Goal: Task Accomplishment & Management: Use online tool/utility

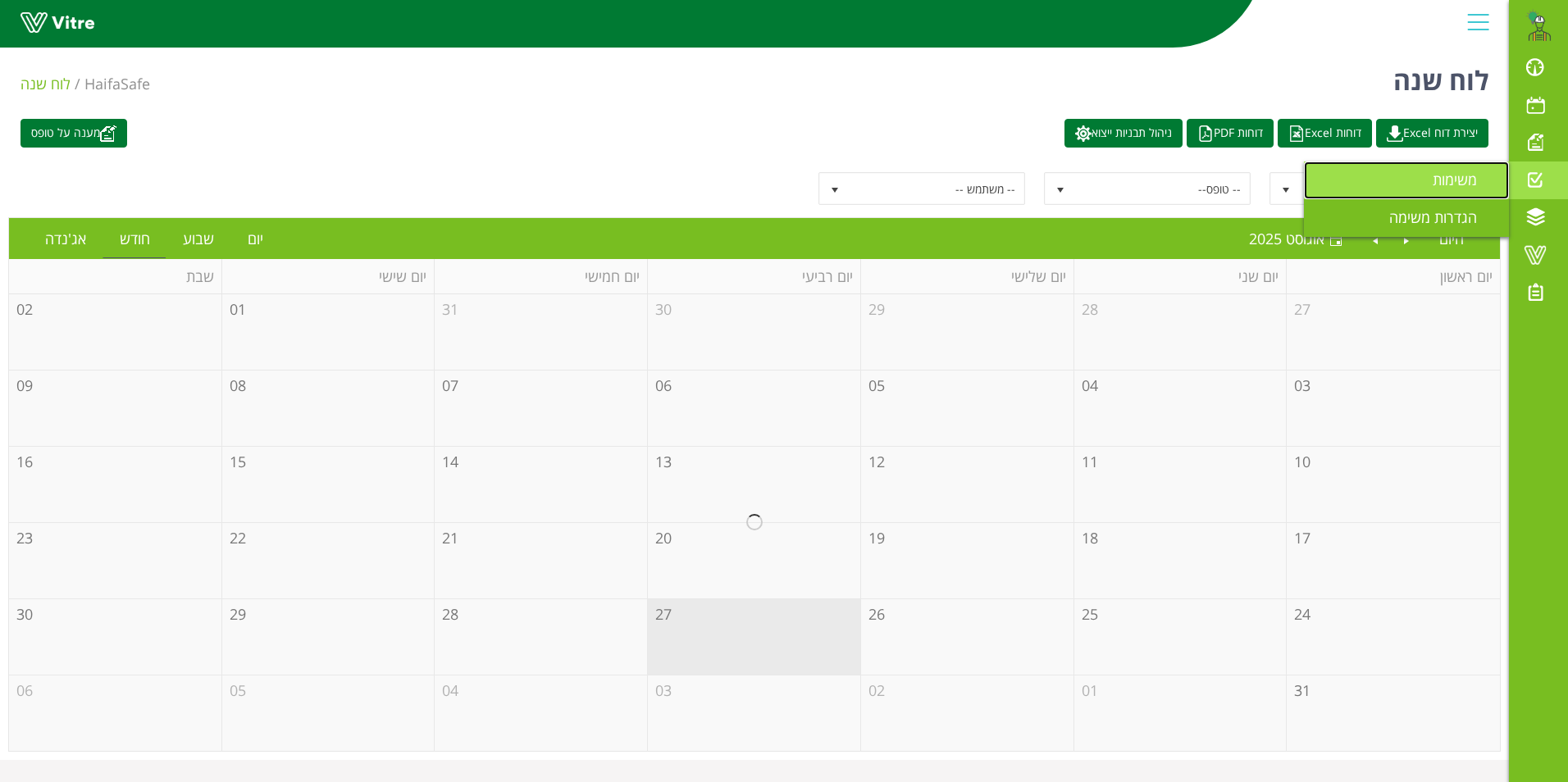
click at [1472, 176] on span "משימות" at bounding box center [1465, 179] width 64 height 20
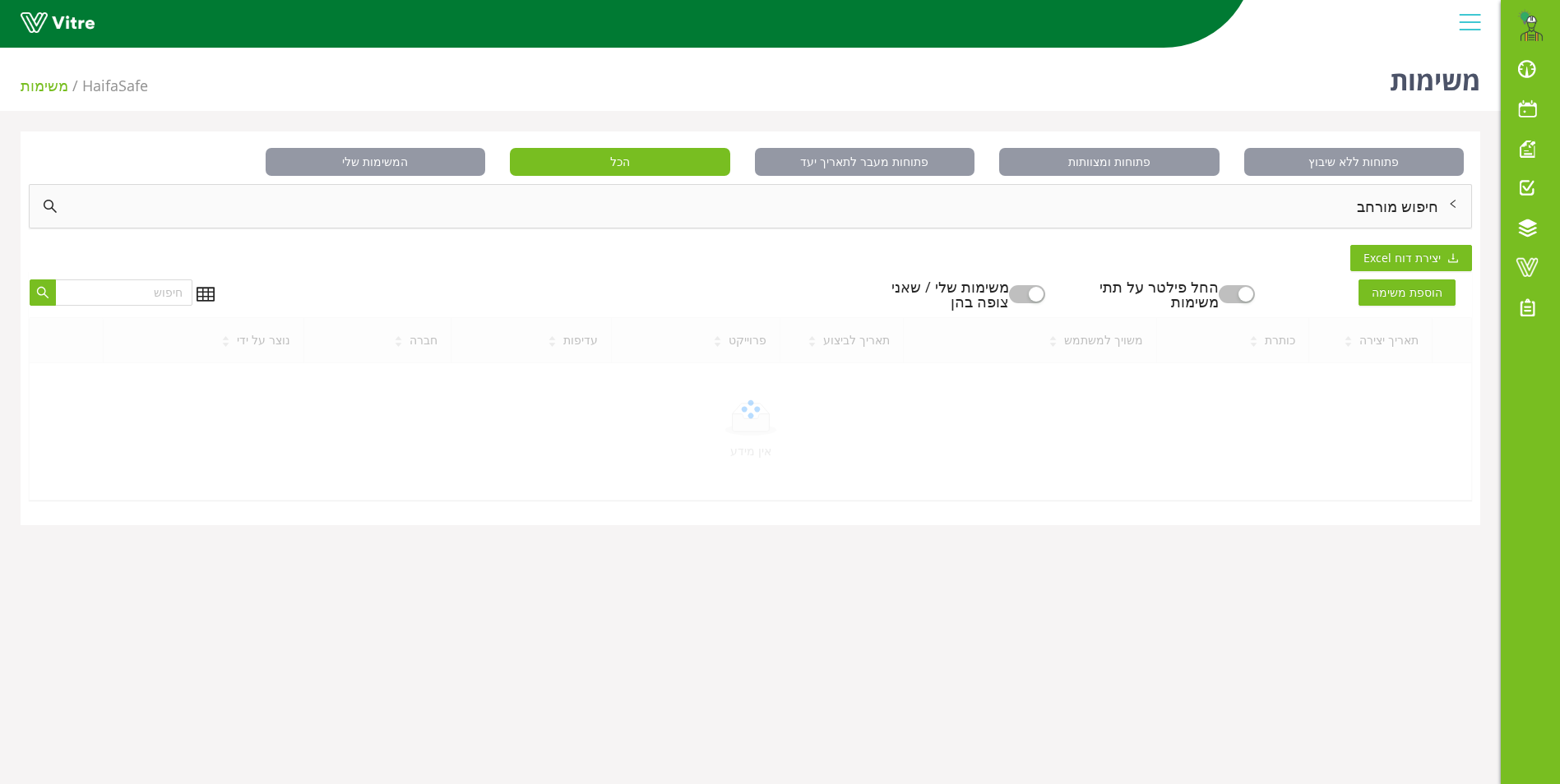
click at [1382, 205] on div "חיפוש מורחב" at bounding box center [750, 207] width 1441 height 43
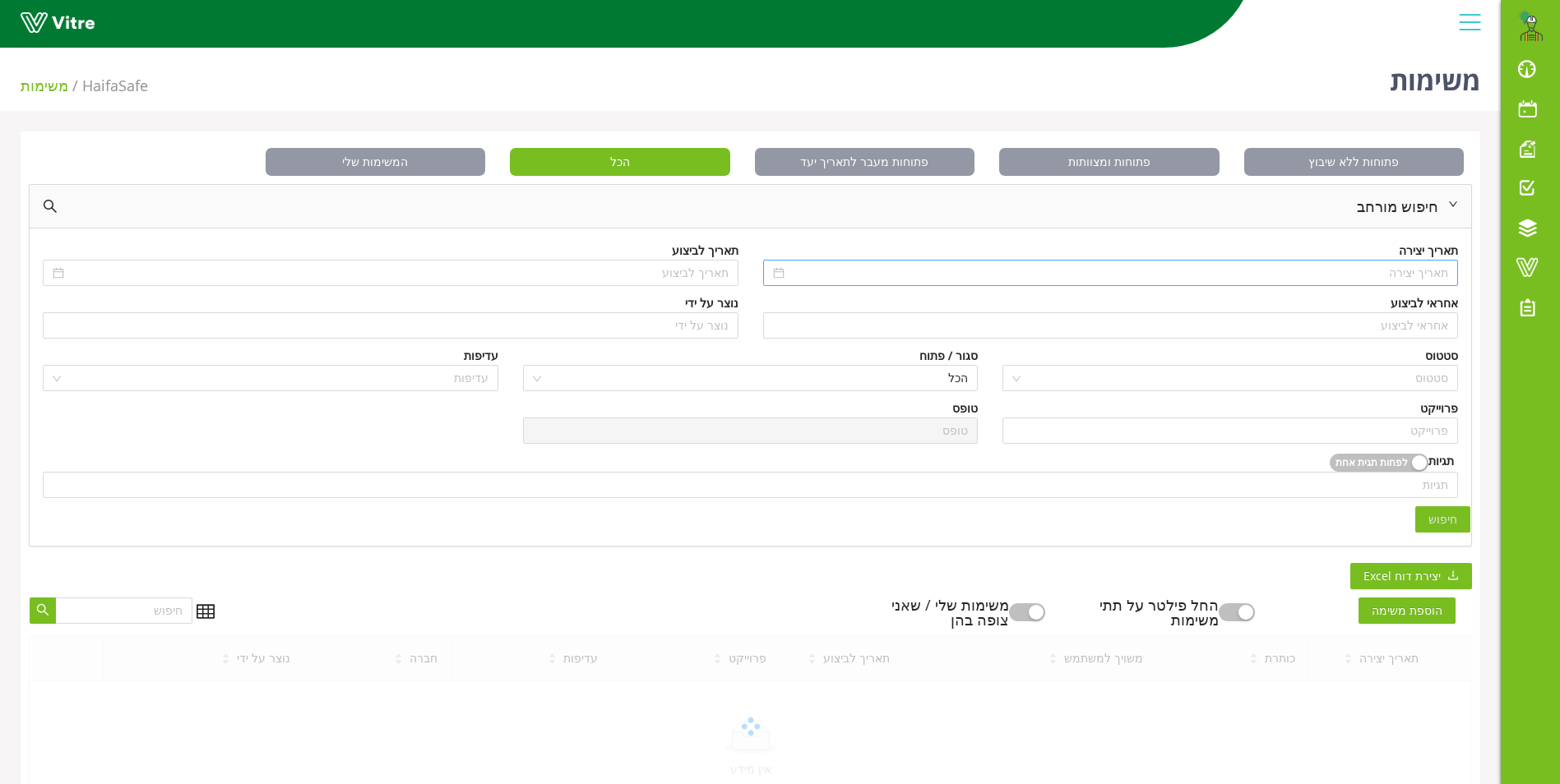
click at [1380, 281] on input at bounding box center [1118, 273] width 661 height 18
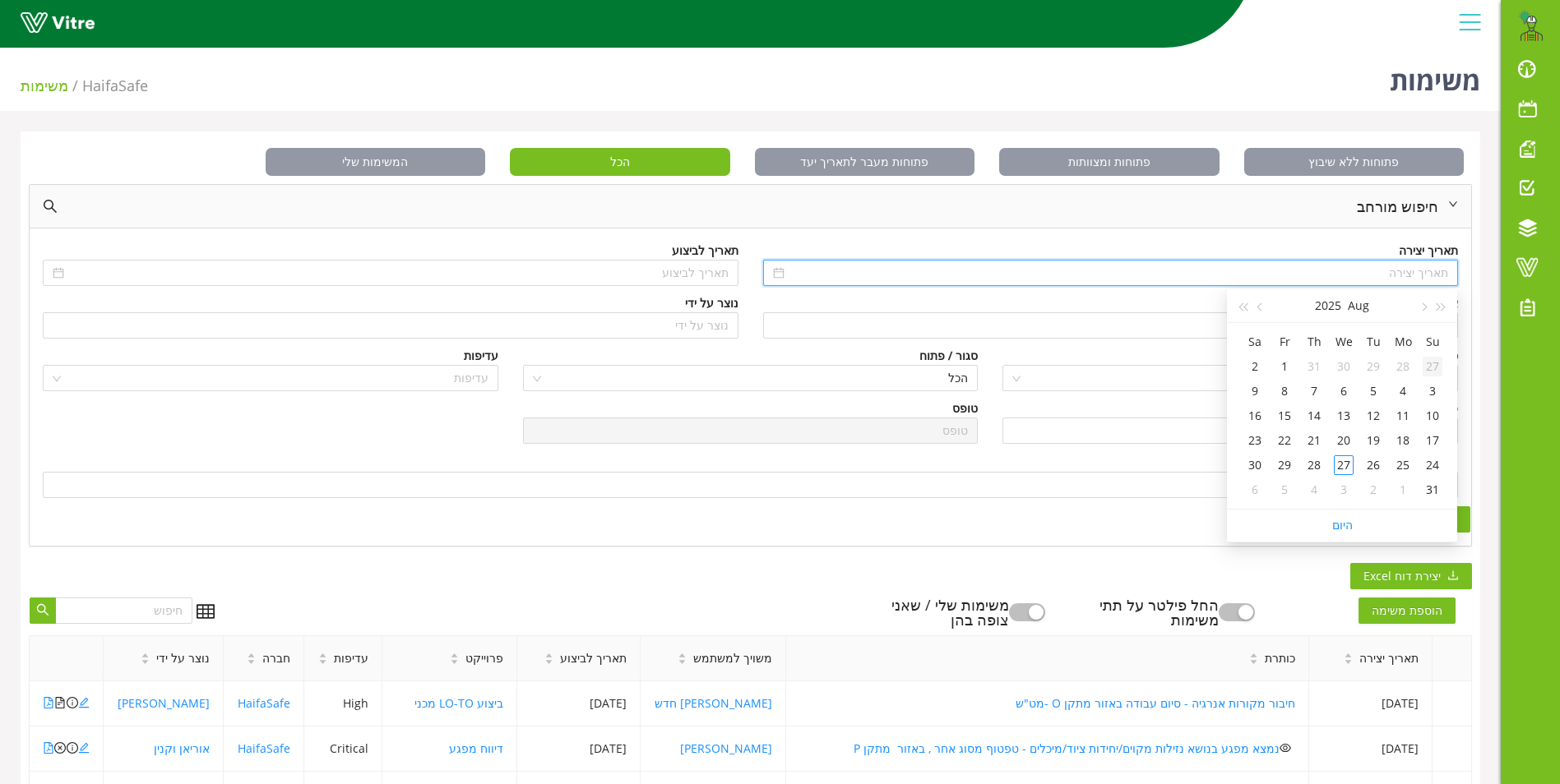
type input "27/07/2025"
click at [1438, 308] on span "button" at bounding box center [1442, 307] width 9 height 9
type input "04/08/2024"
click at [1435, 389] on div "4" at bounding box center [1432, 391] width 20 height 20
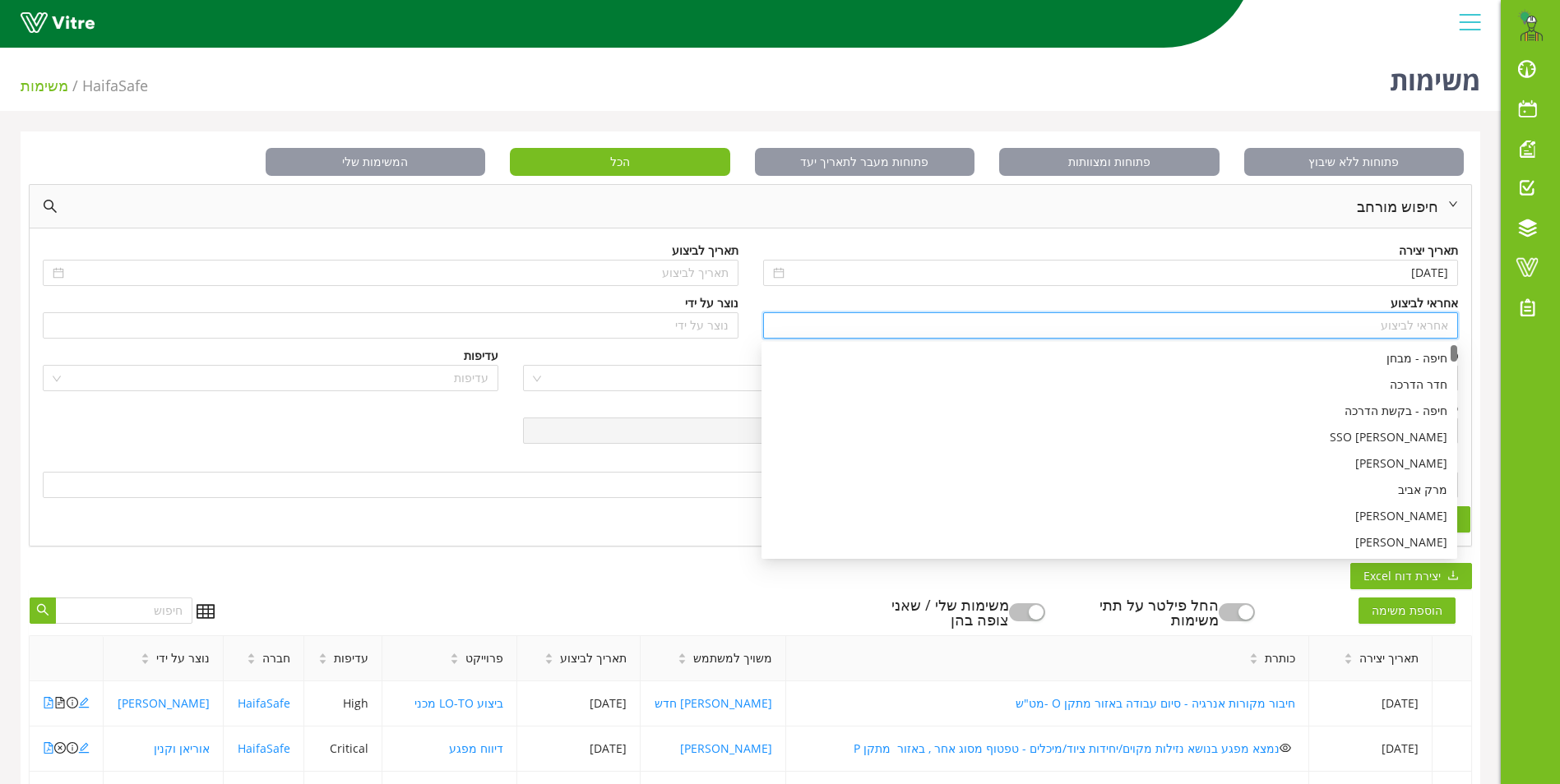
click at [1432, 328] on input "search" at bounding box center [1111, 325] width 676 height 25
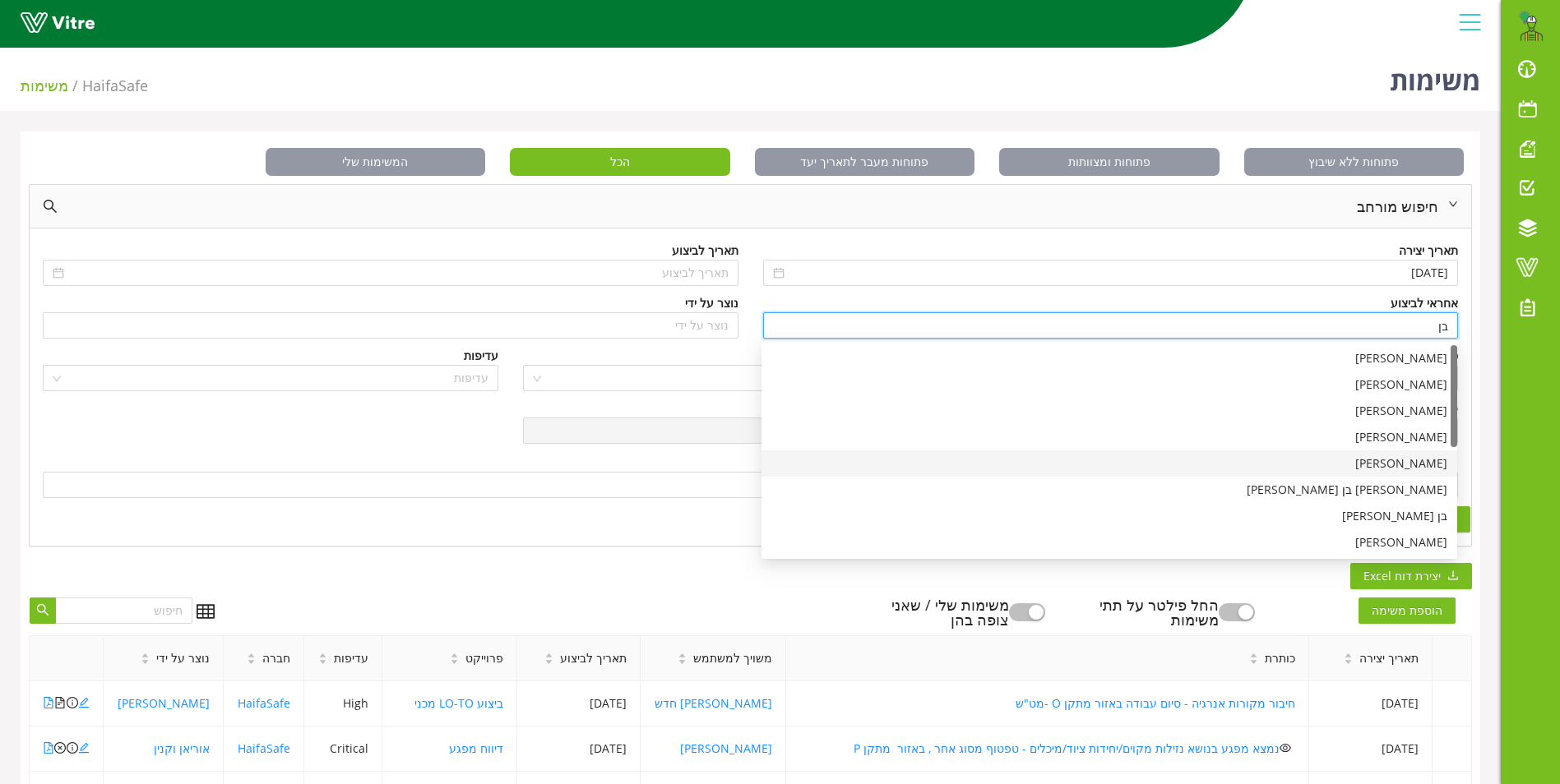
click at [1427, 461] on div "בן שרעבי" at bounding box center [1109, 463] width 676 height 18
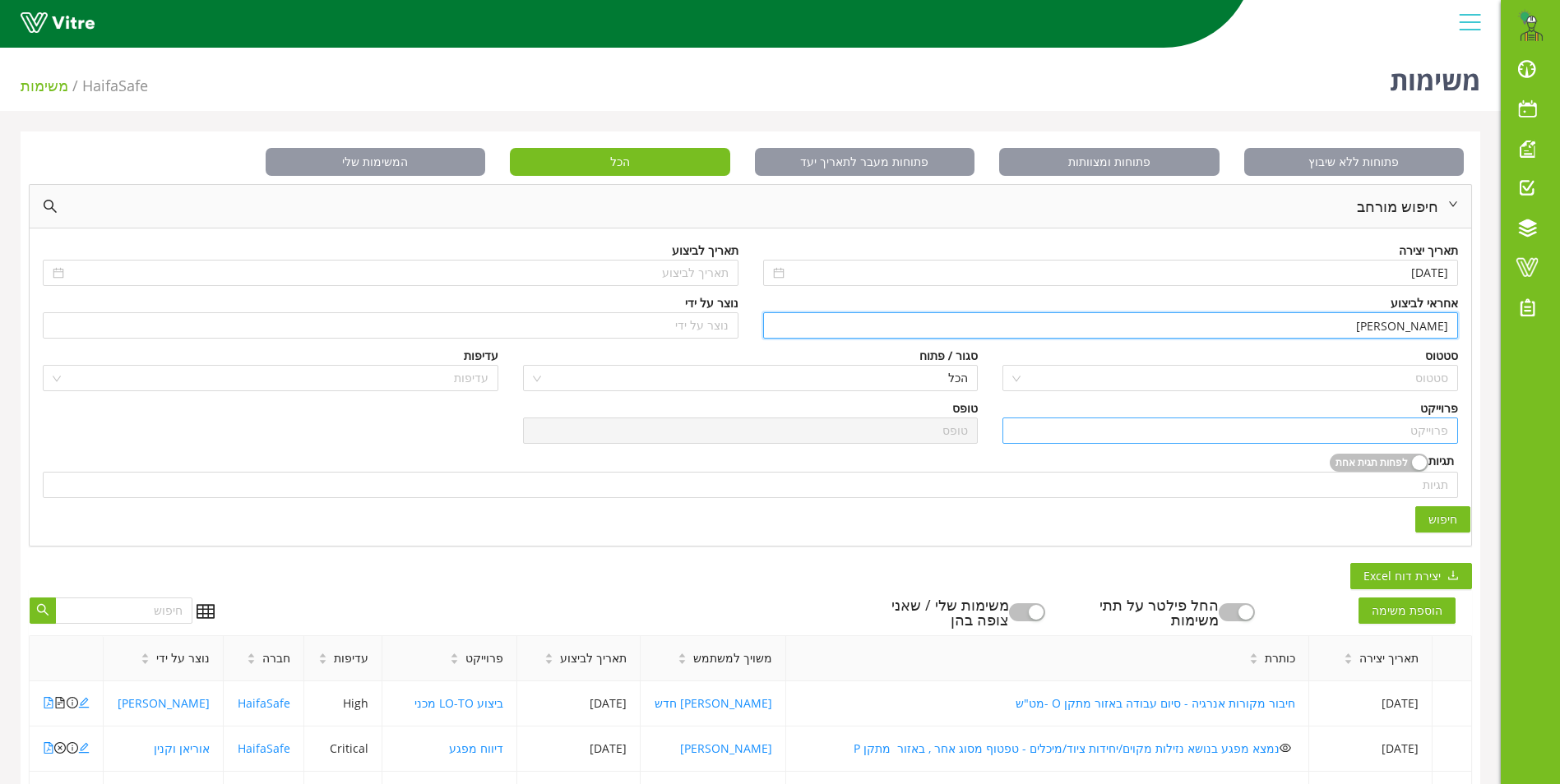
type input "בן שרעבי"
click at [1427, 428] on input "search" at bounding box center [1230, 430] width 436 height 25
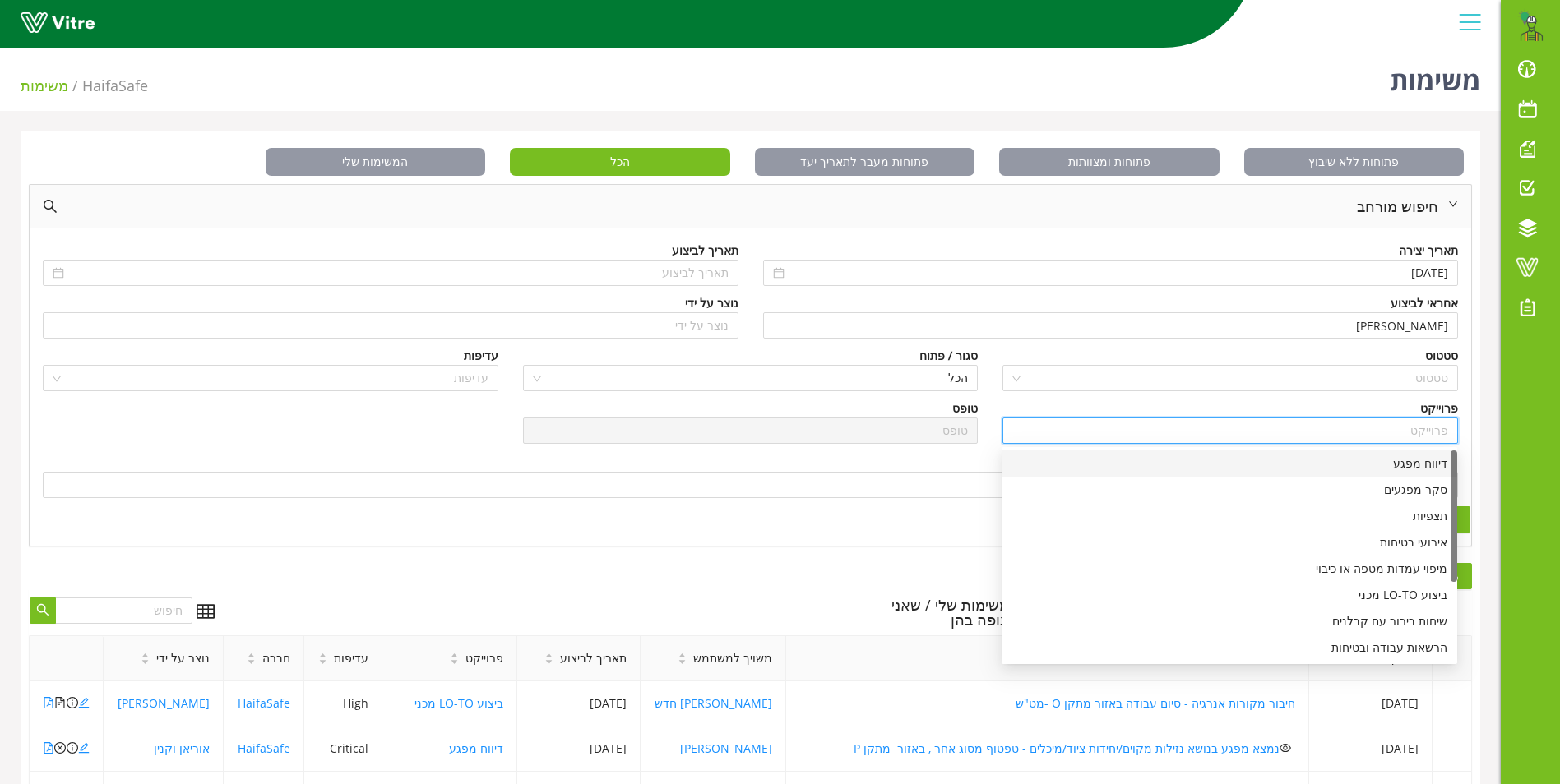
click at [1421, 465] on div "דיווח מפגע" at bounding box center [1229, 463] width 436 height 18
type input "דיווח מפגע"
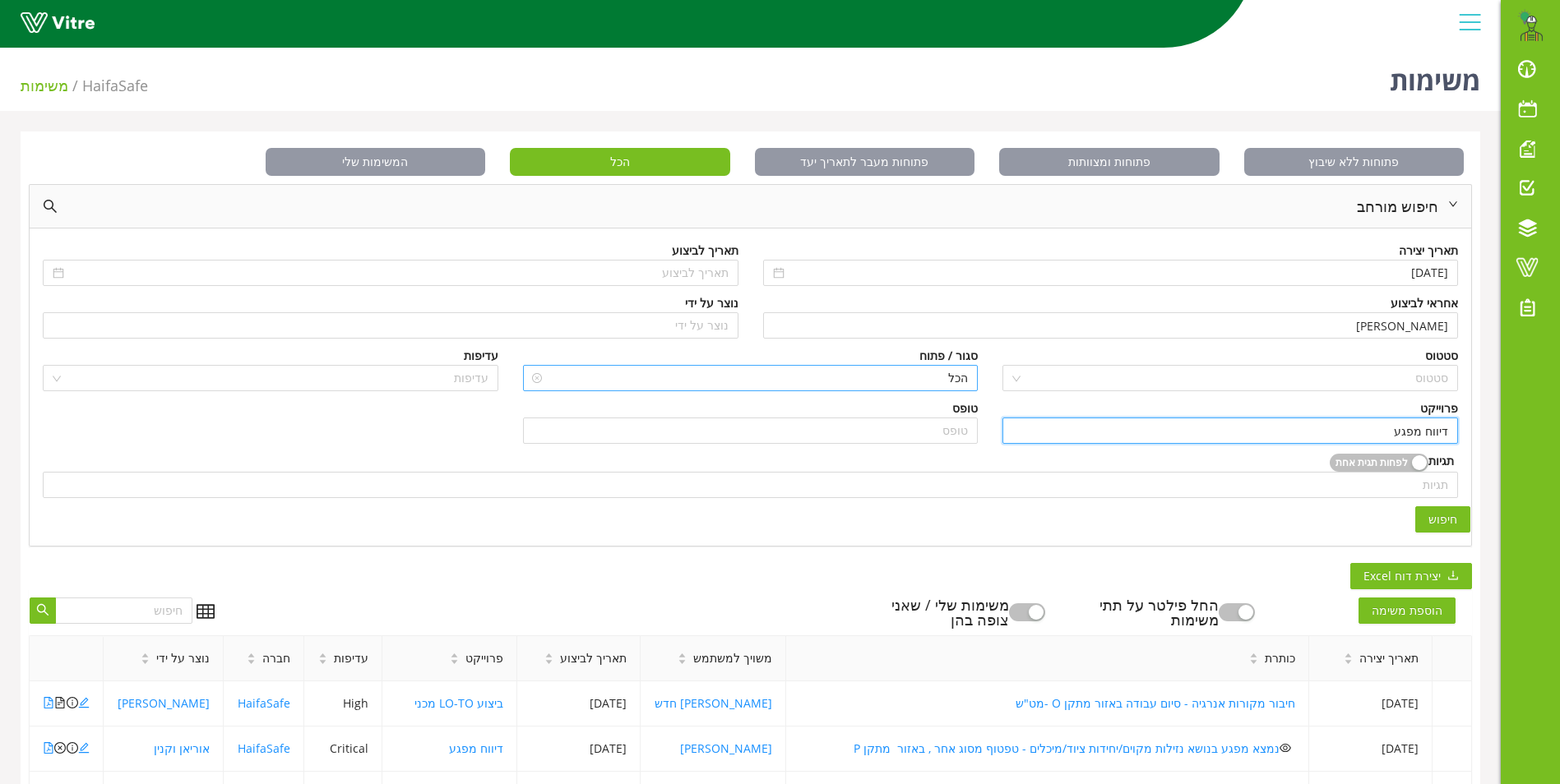
click at [926, 376] on span "הכל" at bounding box center [751, 378] width 436 height 25
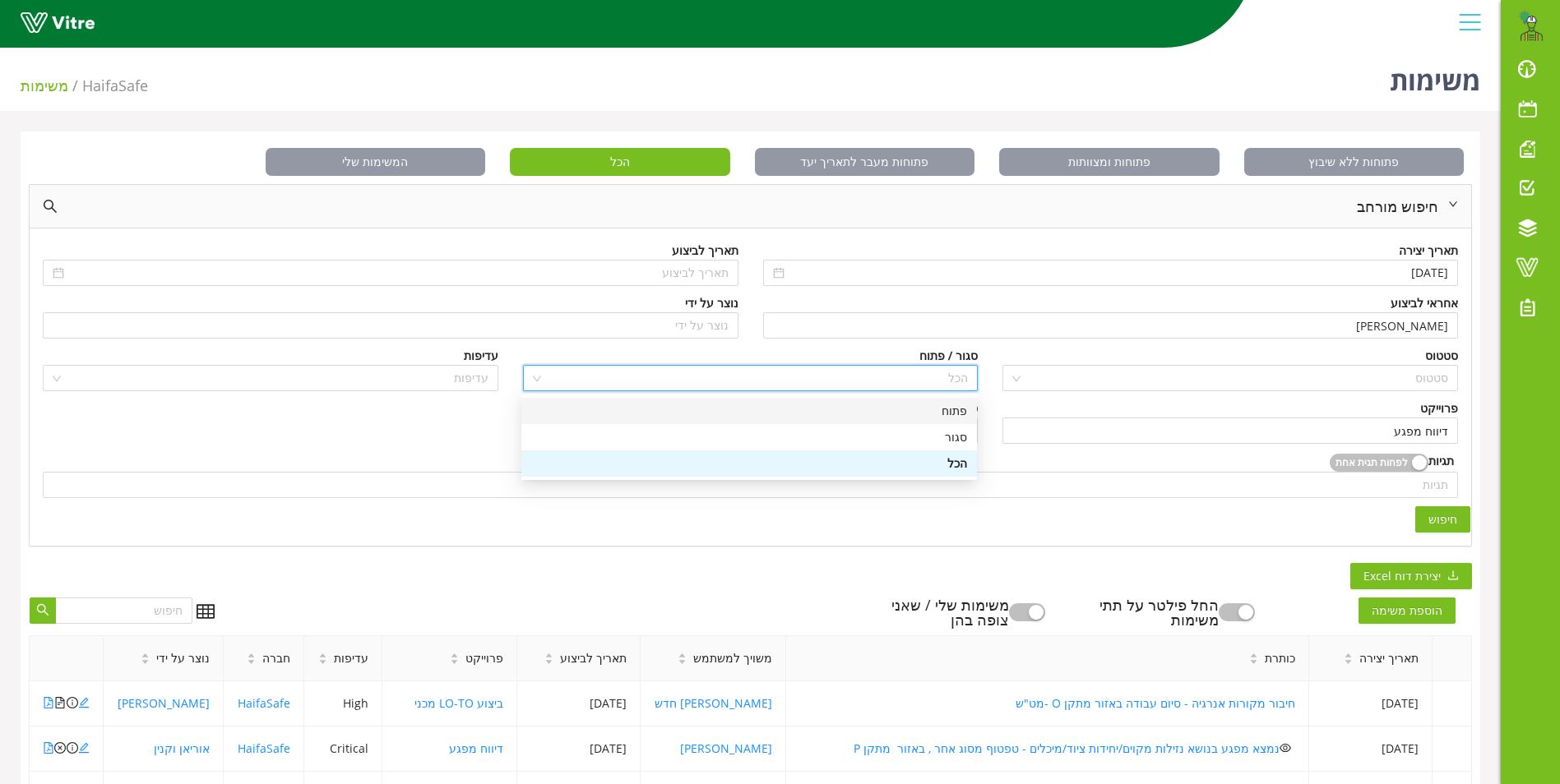
click at [926, 410] on div "פתוח" at bounding box center [749, 411] width 436 height 18
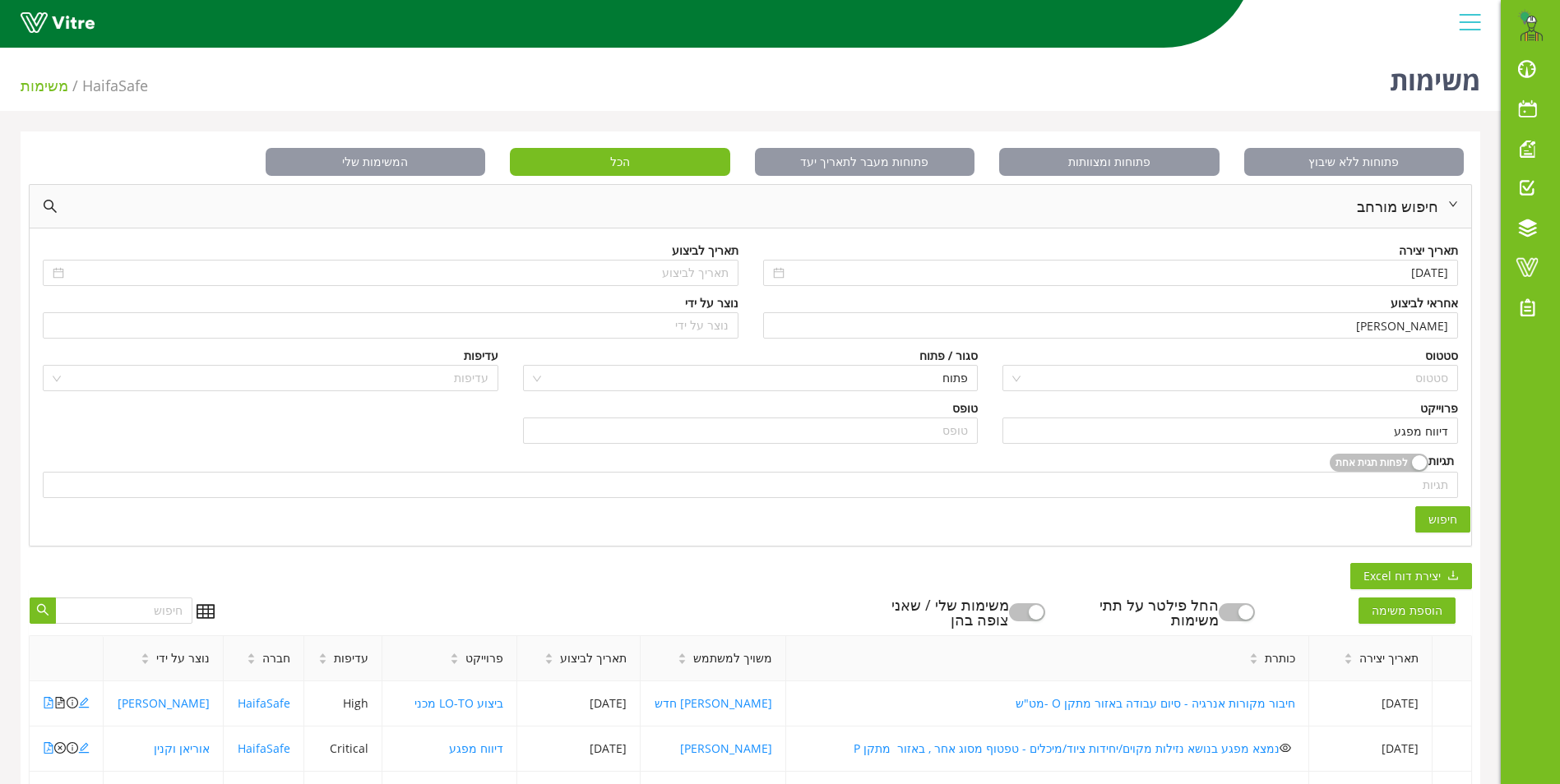
click at [1431, 522] on span "חיפוש" at bounding box center [1442, 519] width 28 height 18
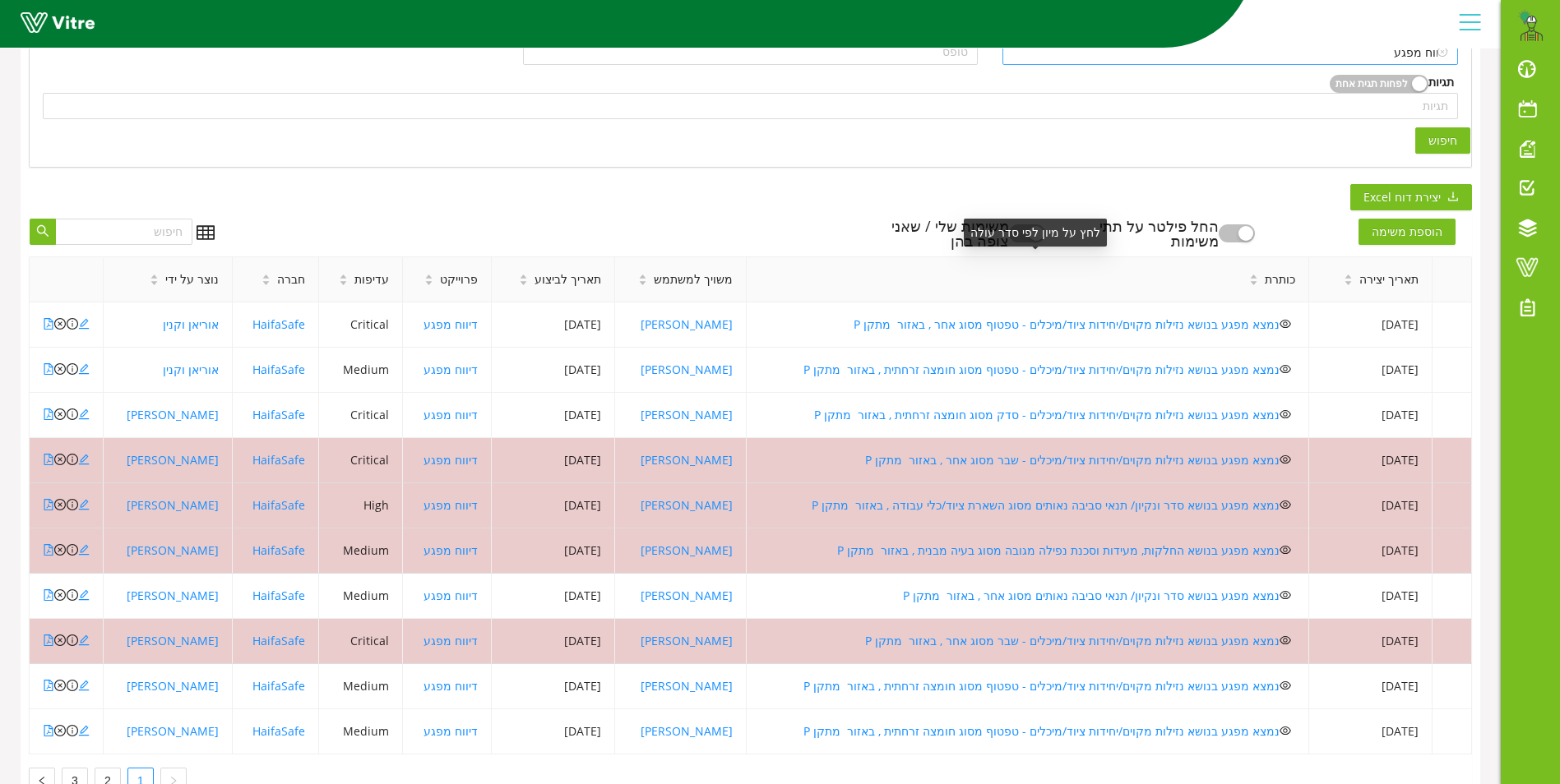
scroll to position [411, 0]
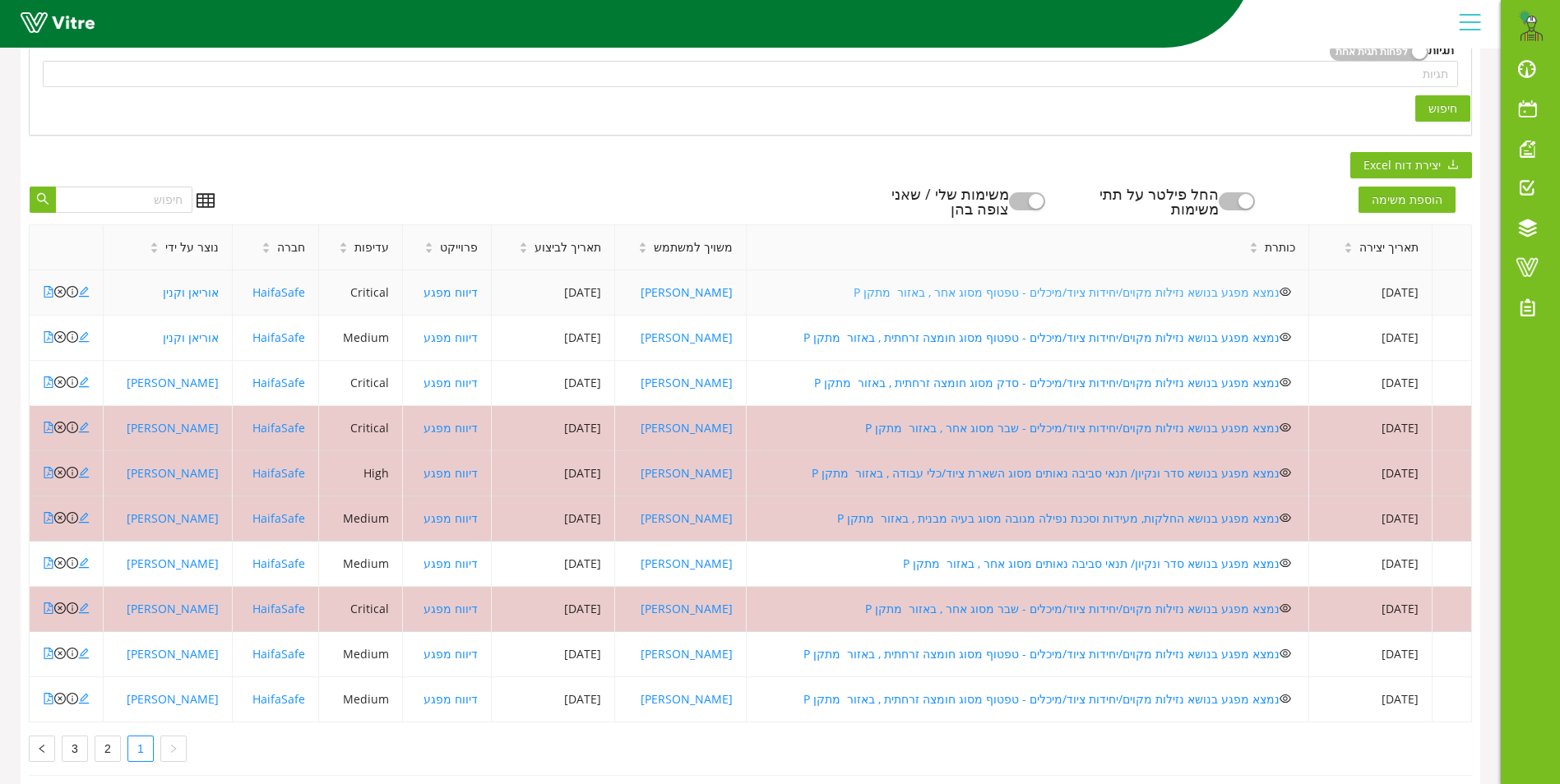
click at [1096, 287] on link "נמצא מפגע בנושא נזילות מקוים/יחידות ציוד/מיכלים - טפטוף מסוג אחר , באזור מתקן P" at bounding box center [1066, 292] width 426 height 15
click at [1036, 336] on link "נמצא מפגע בנושא נזילות מקוים/יחידות ציוד/מיכלים - טפטוף מסוג חומצה זרחתית , באז…" at bounding box center [1041, 337] width 476 height 15
click at [1082, 378] on link "נמצא מפגע בנושא נזילות מקוים/יחידות ציוד/מיכלים - סדק מסוג חומצה זרחתית , באזור…" at bounding box center [1047, 383] width 466 height 15
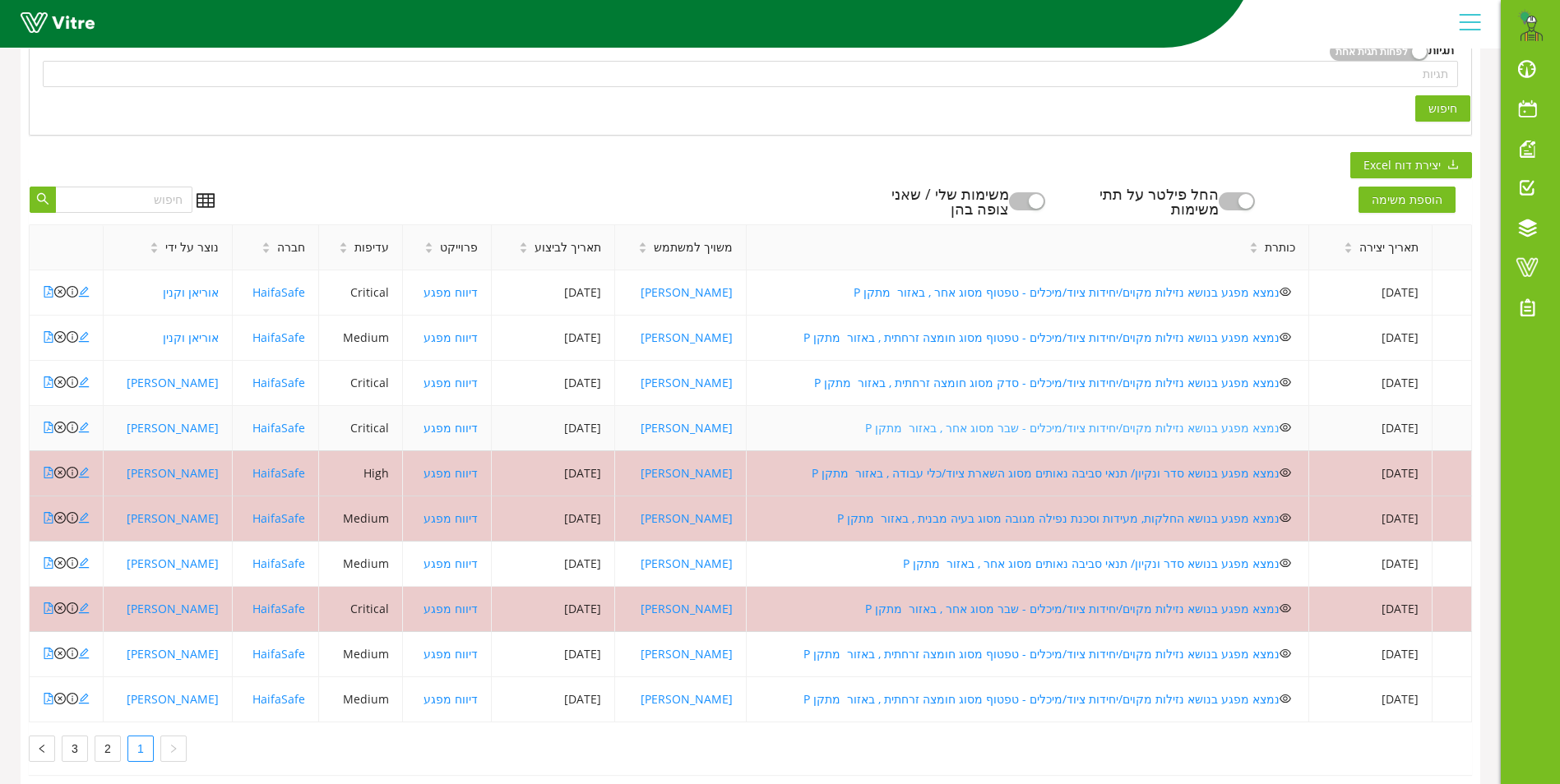
click at [1068, 424] on link "נמצא מפגע בנושא נזילות מקוים/יחידות ציוד/מיכלים - שבר מסוג אחר , באזור מתקן P" at bounding box center [1072, 428] width 414 height 15
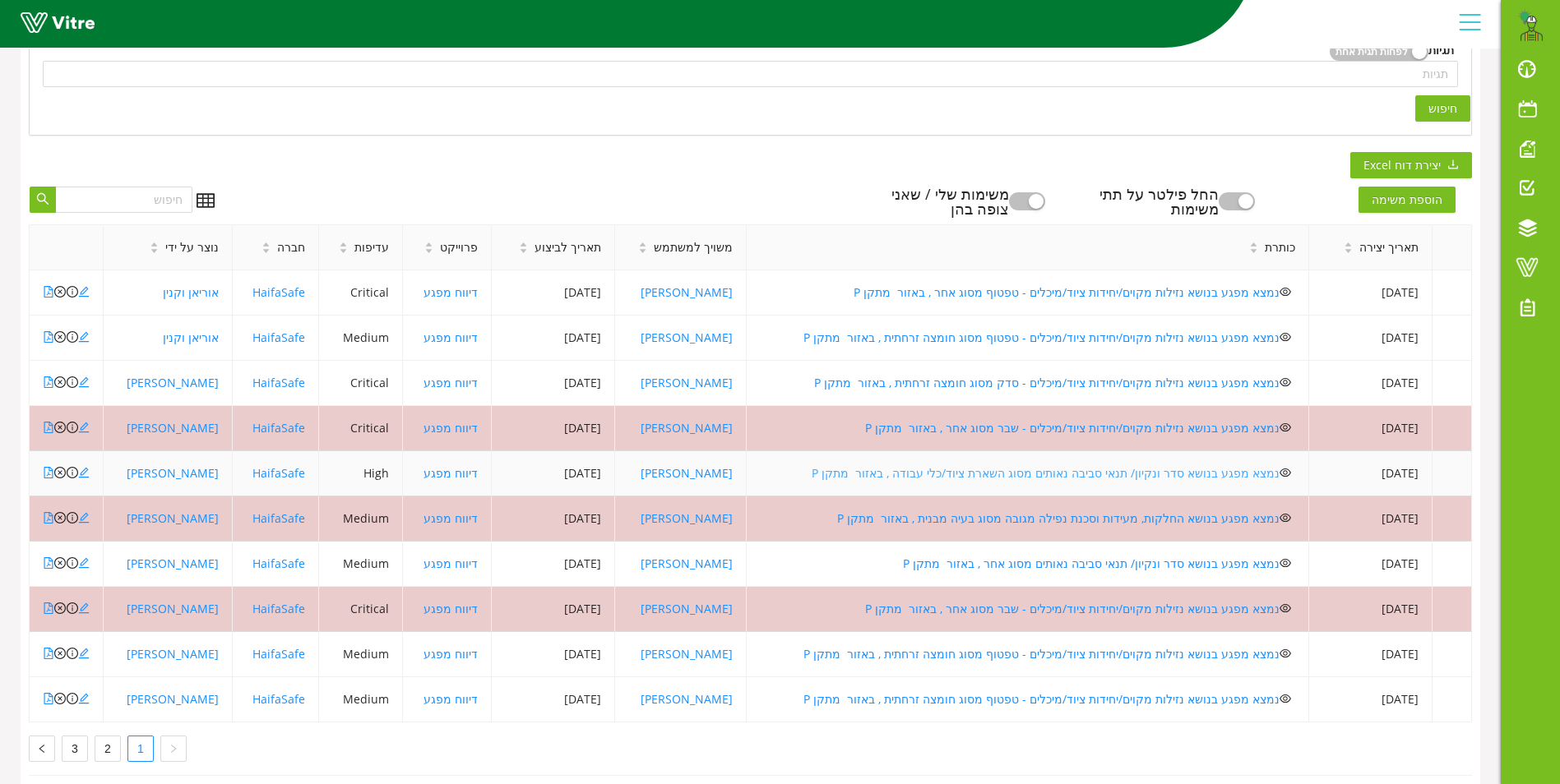
click at [1037, 469] on link "נמצא מפגע בנושא סדר ונקיון/ תנאי סביבה נאותים מסוג השארת ציוד/כלי עבודה , באזור…" at bounding box center [1046, 473] width 468 height 15
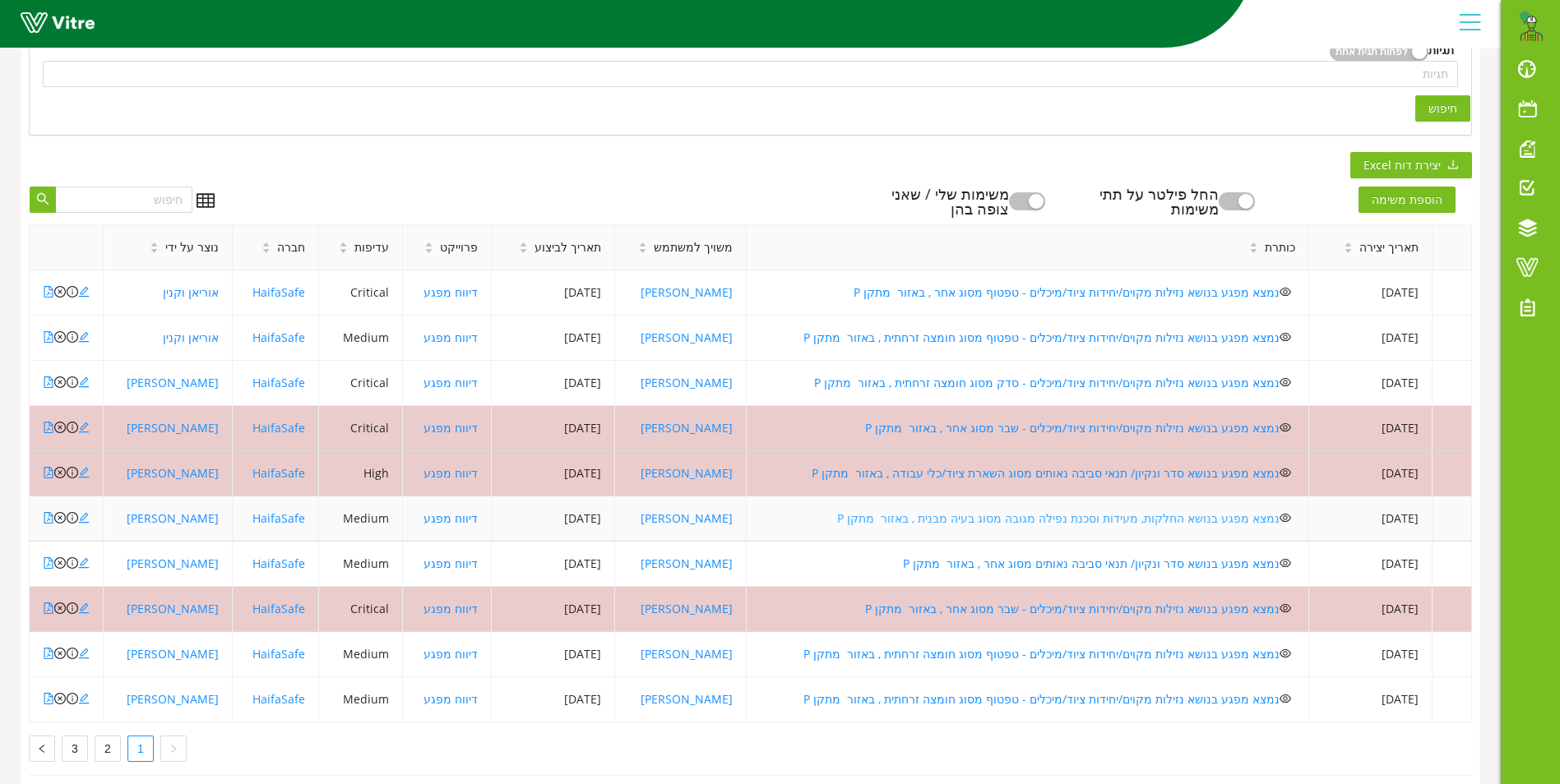
click at [1056, 522] on link "נמצא מפגע בנושא החלקות, מעידות וסכנת נפילה מגובה מסוג בעיה מבנית , באזור מתקן P" at bounding box center [1058, 518] width 443 height 15
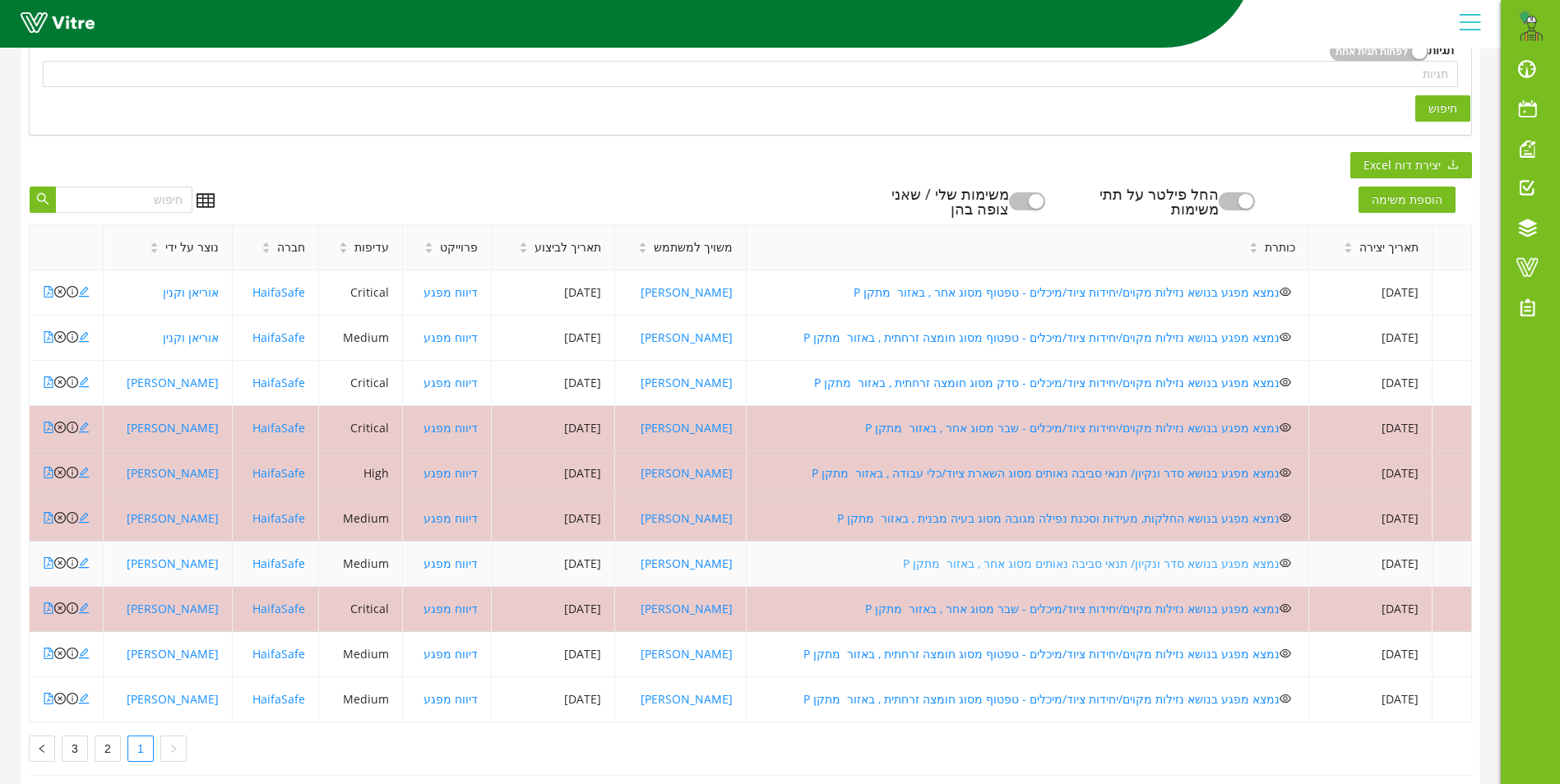
click at [1049, 561] on link "נמצא מפגע בנושא סדר ונקיון/ תנאי סביבה נאותים מסוג אחר , באזור מתקן P" at bounding box center [1091, 564] width 376 height 15
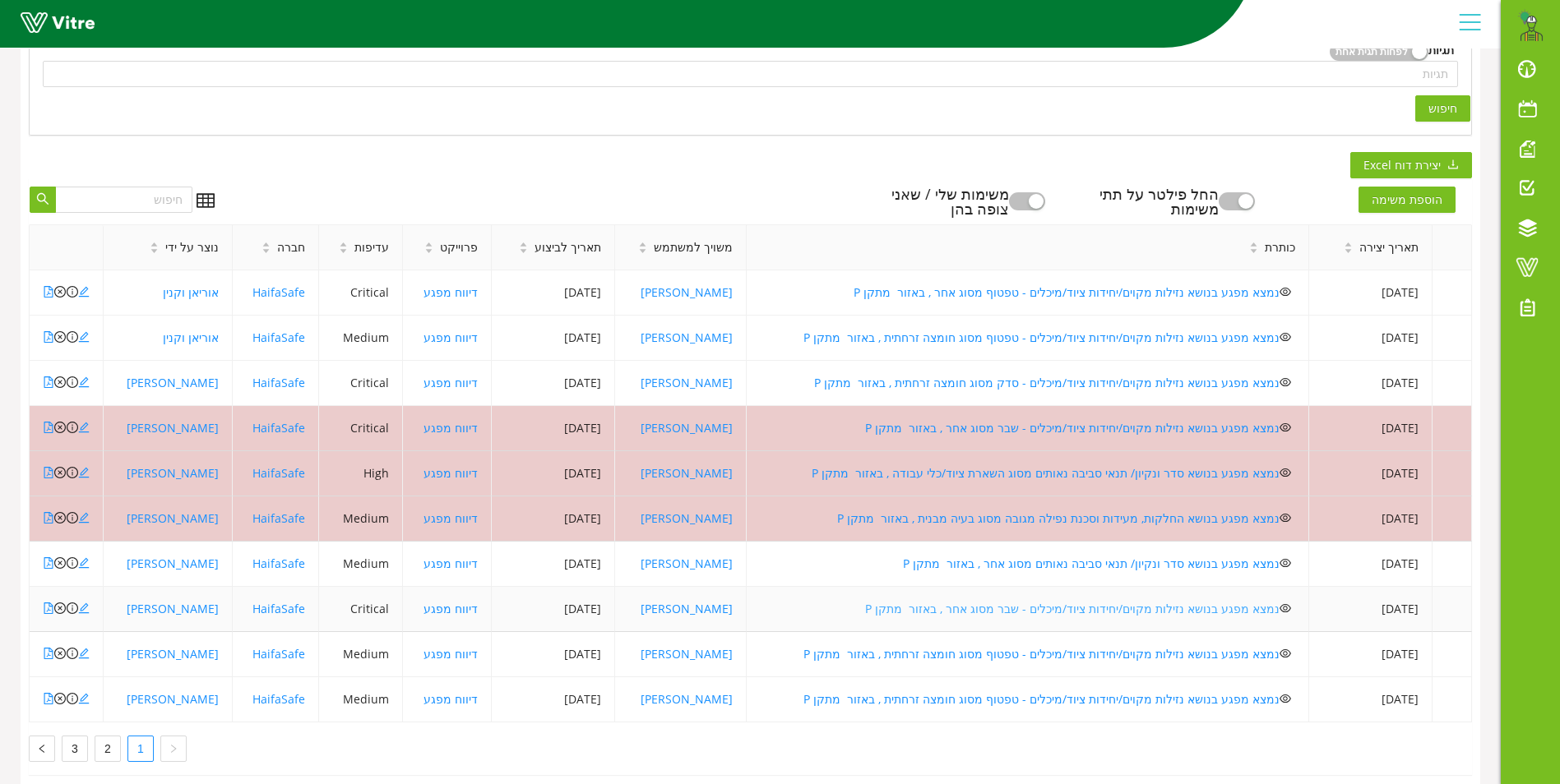
click at [1043, 612] on link "נמצא מפגע בנושא נזילות מקוים/יחידות ציוד/מיכלים - שבר מסוג אחר , באזור מתקן P" at bounding box center [1072, 608] width 414 height 15
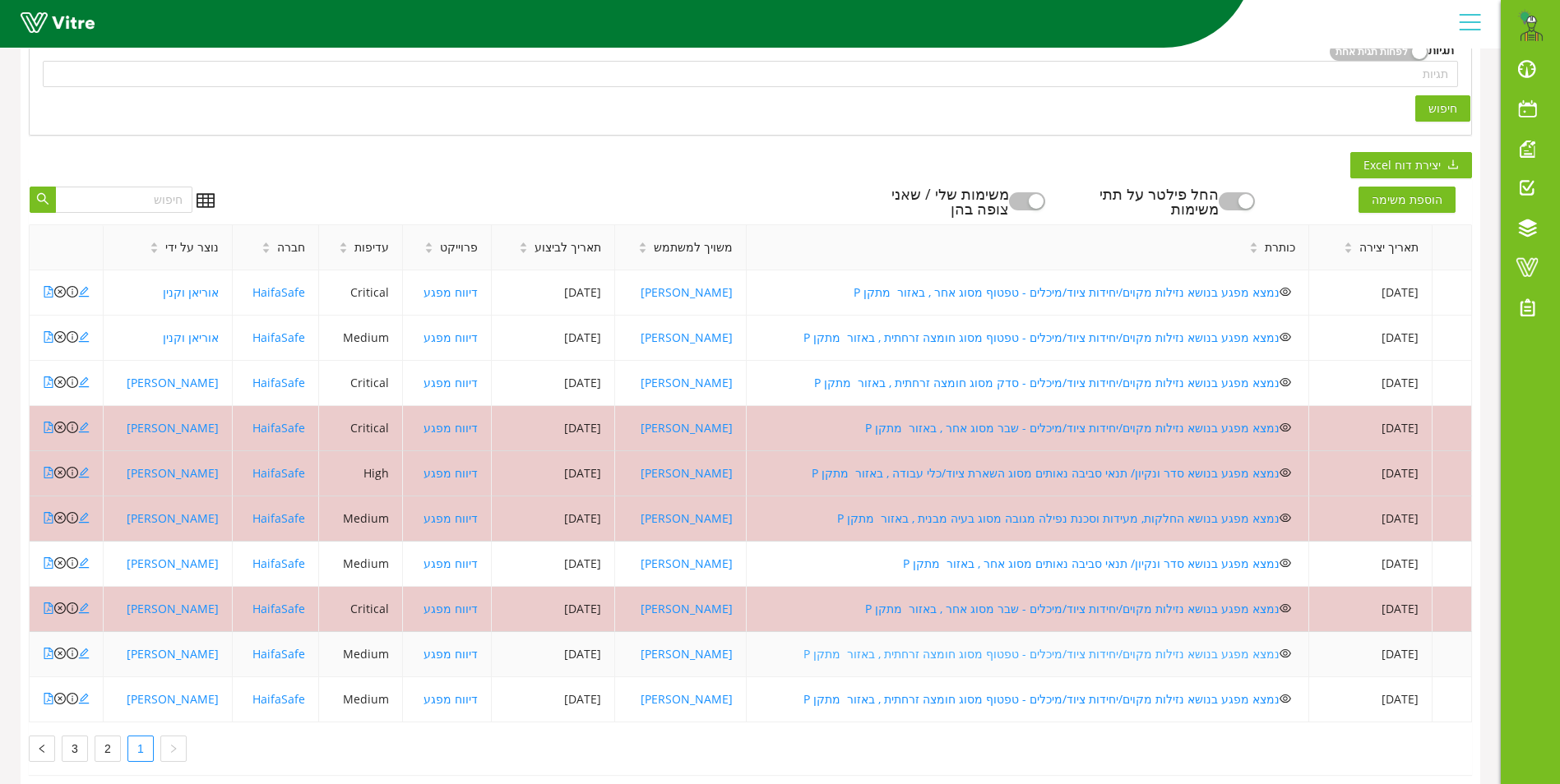
click at [1040, 651] on link "נמצא מפגע בנושא נזילות מקוים/יחידות ציוד/מיכלים - טפטוף מסוג חומצה זרחתית , באז…" at bounding box center [1041, 654] width 476 height 15
click at [1095, 702] on link "נמצא מפגע בנושא נזילות מקוים/יחידות ציוד/מיכלים - טפטוף מסוג חומצה זרחתית , באז…" at bounding box center [1041, 699] width 476 height 15
click at [978, 696] on link "נמצא מפגע בנושא נזילות מקוים/יחידות ציוד/מיכלים - טפטוף מסוג חומצה זרחתית , באז…" at bounding box center [1041, 699] width 476 height 15
click at [102, 746] on link "2" at bounding box center [108, 749] width 25 height 25
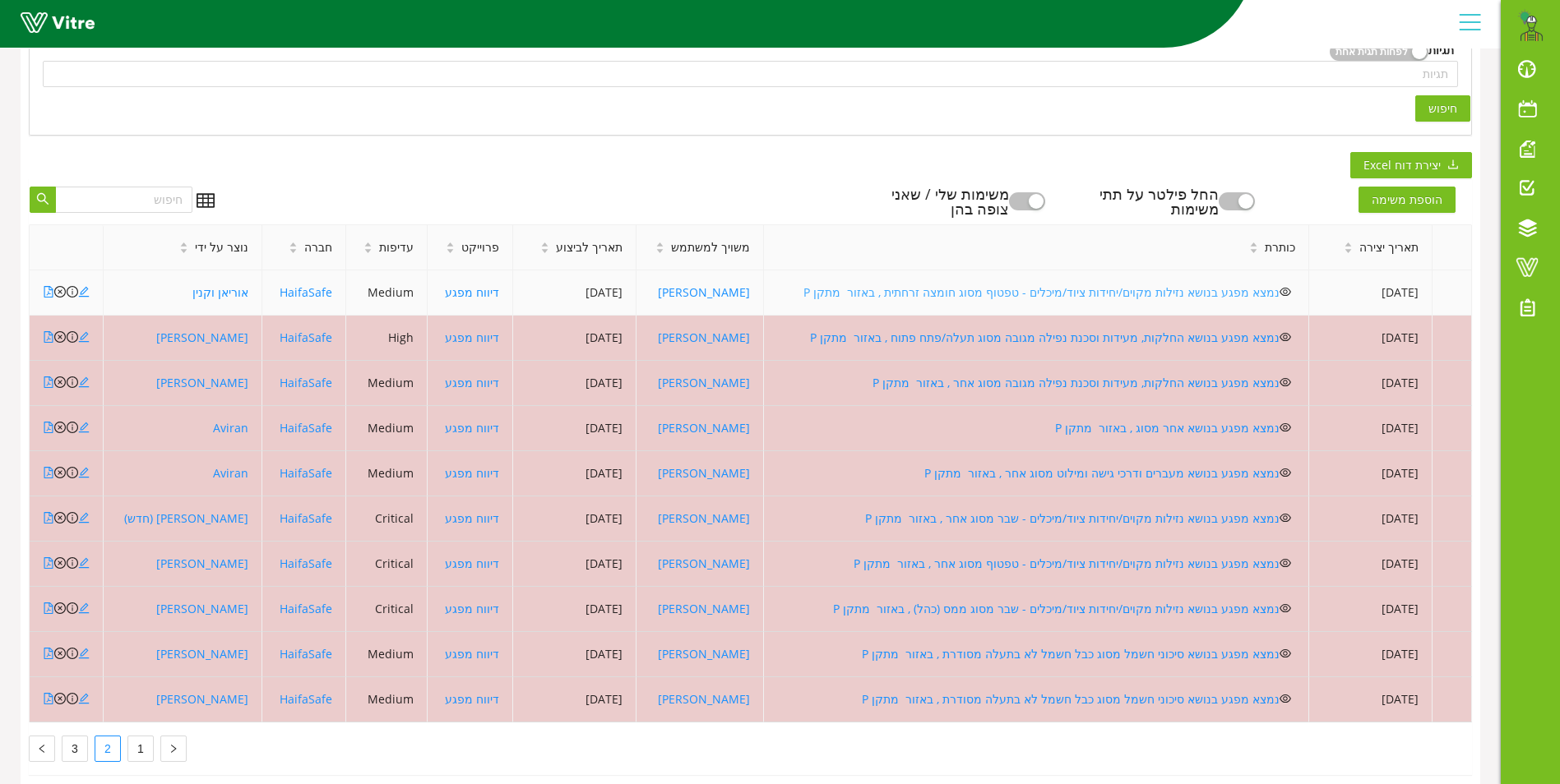
click at [1043, 292] on link "נמצא מפגע בנושא נזילות מקוים/יחידות ציוד/מיכלים - טפטוף מסוג חומצה זרחתית , באז…" at bounding box center [1041, 292] width 476 height 15
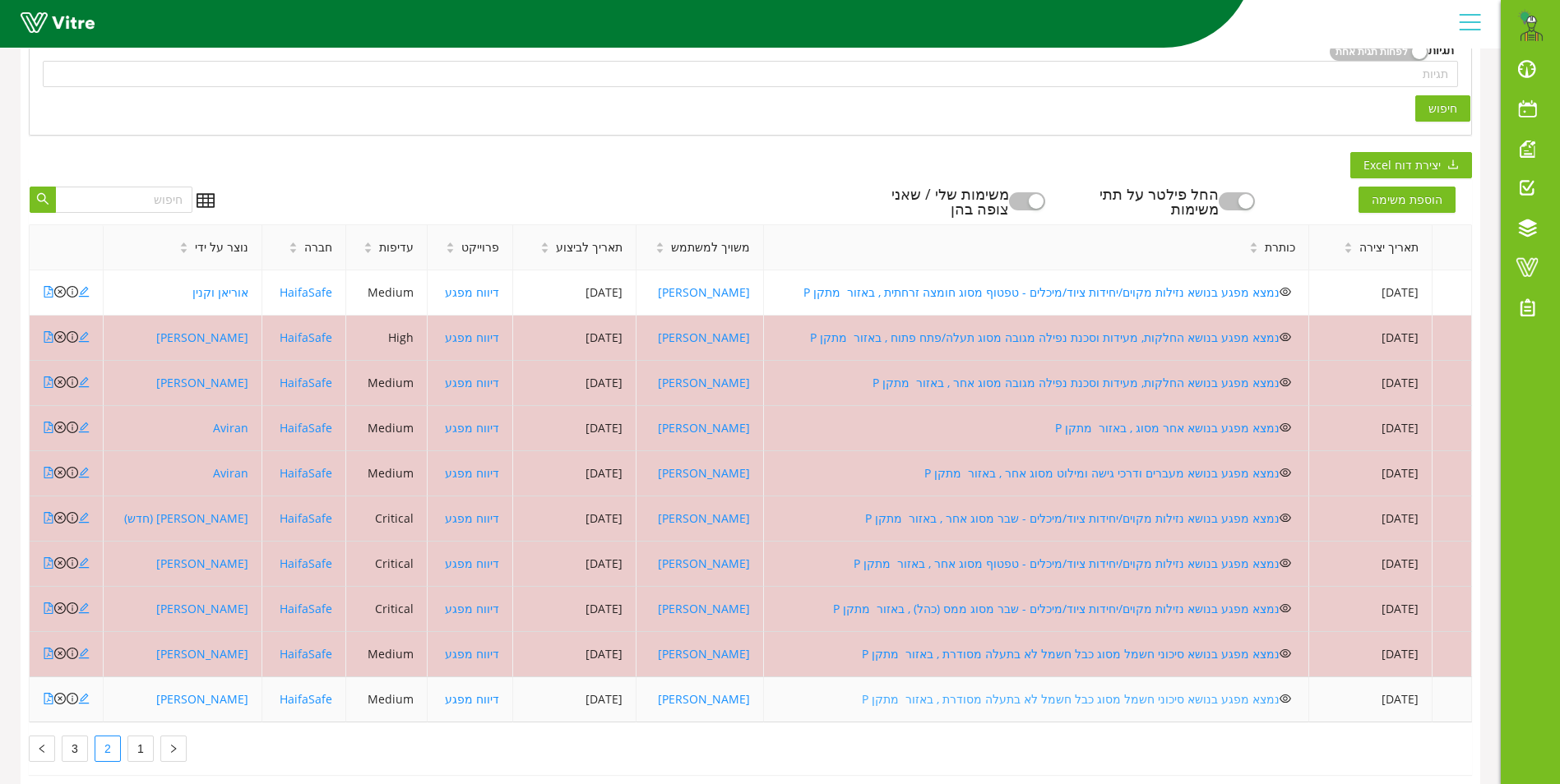
click at [1039, 701] on link "נמצא מפגע בנושא סיכוני חשמל מסוג כבל חשמל לא בתעלה מסודרת , באזור מתקן P" at bounding box center [1070, 699] width 418 height 15
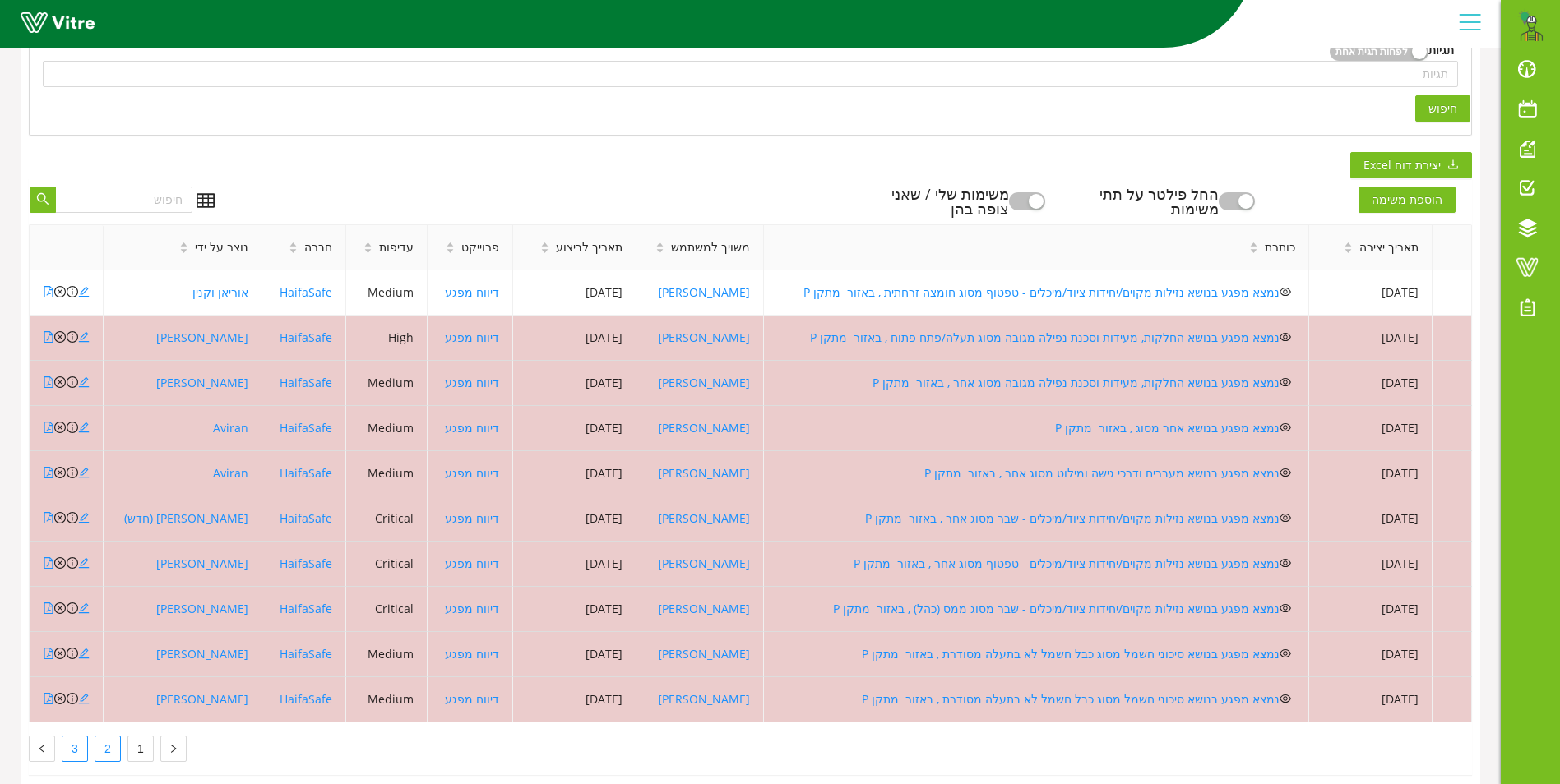
click at [69, 746] on link "3" at bounding box center [75, 749] width 25 height 25
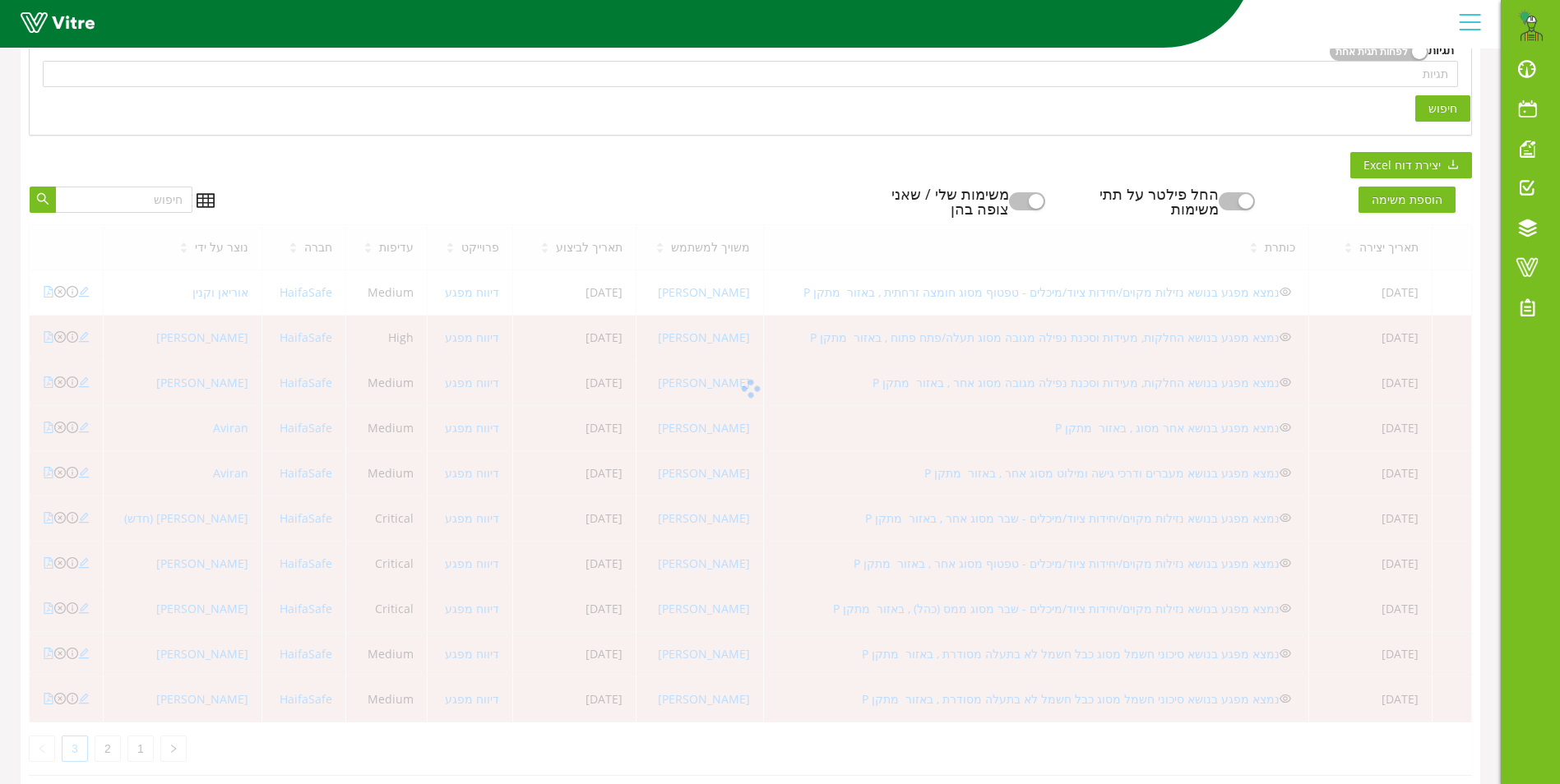
scroll to position [213, 0]
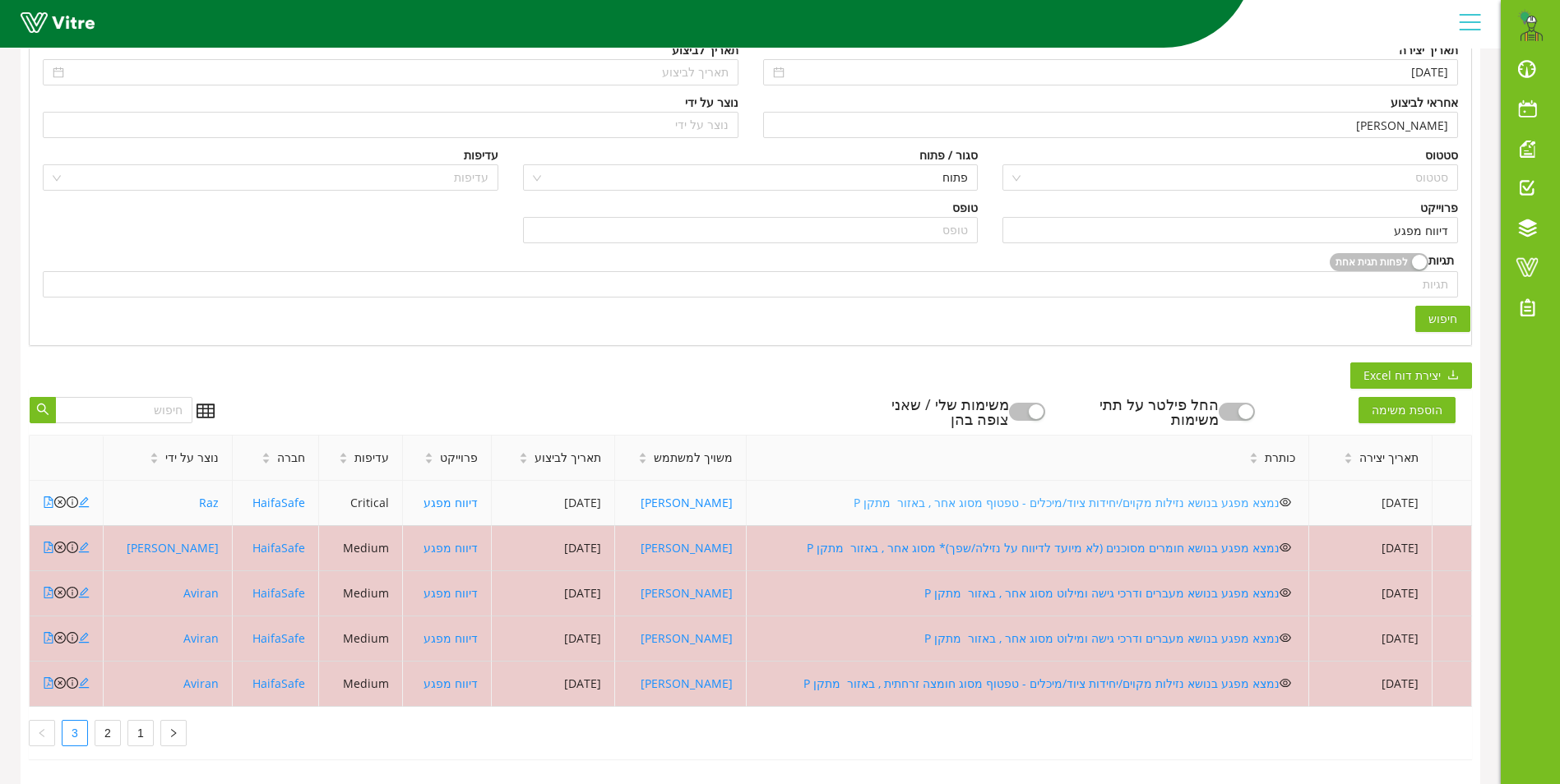
click at [1136, 495] on link "נמצא מפגע בנושא נזילות מקוים/יחידות ציוד/מיכלים - טפטוף מסוג אחר , באזור מתקן P" at bounding box center [1066, 503] width 426 height 15
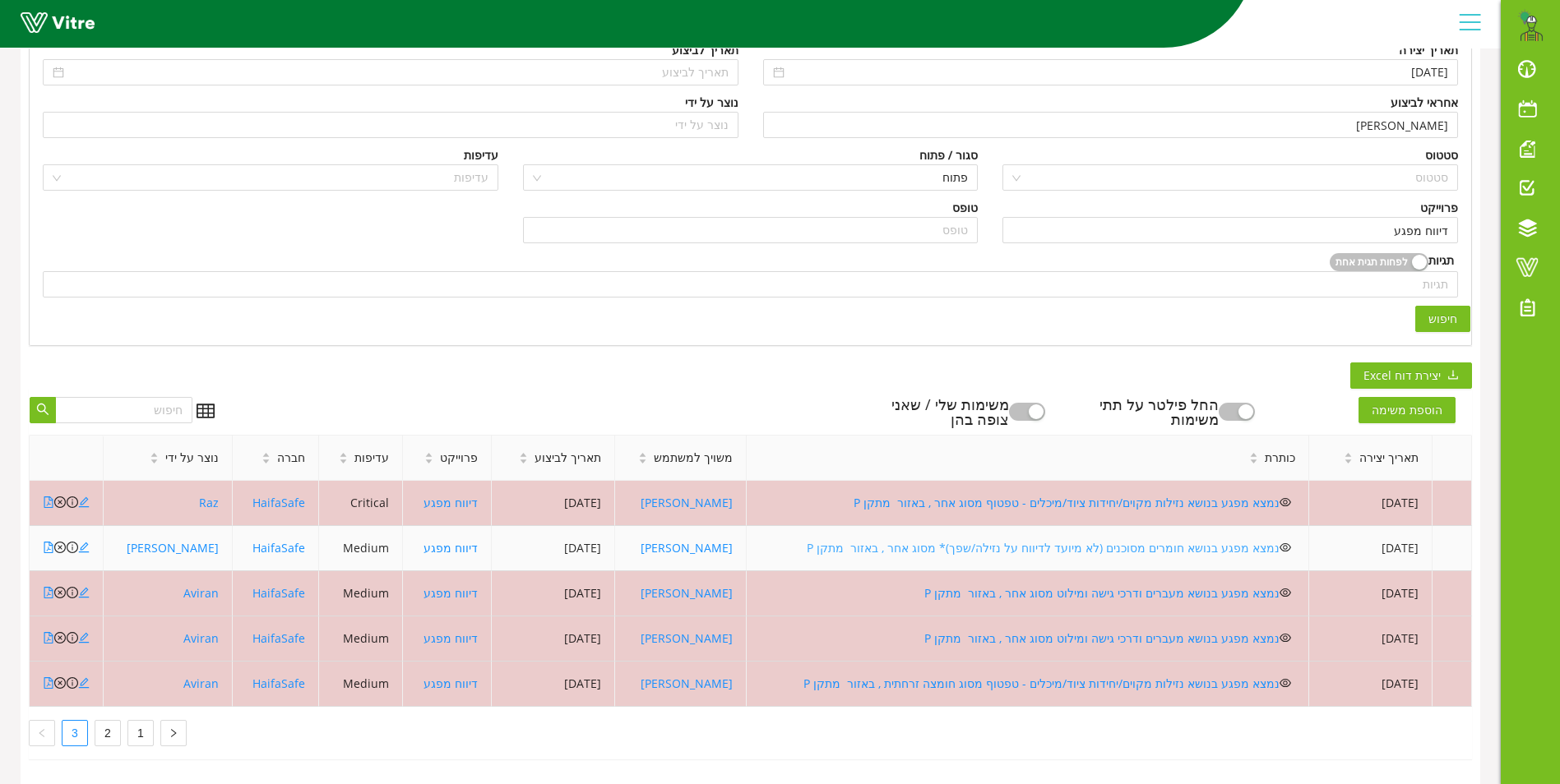
click at [975, 540] on link "נמצא מפגע בנושא חומרים מסוכנים (לא מיועד לדיווח על נזילה/שפך)* מסוג אחר , באזור…" at bounding box center [1043, 548] width 473 height 15
click at [59, 541] on icon "close-circle" at bounding box center [59, 546] width 11 height 11
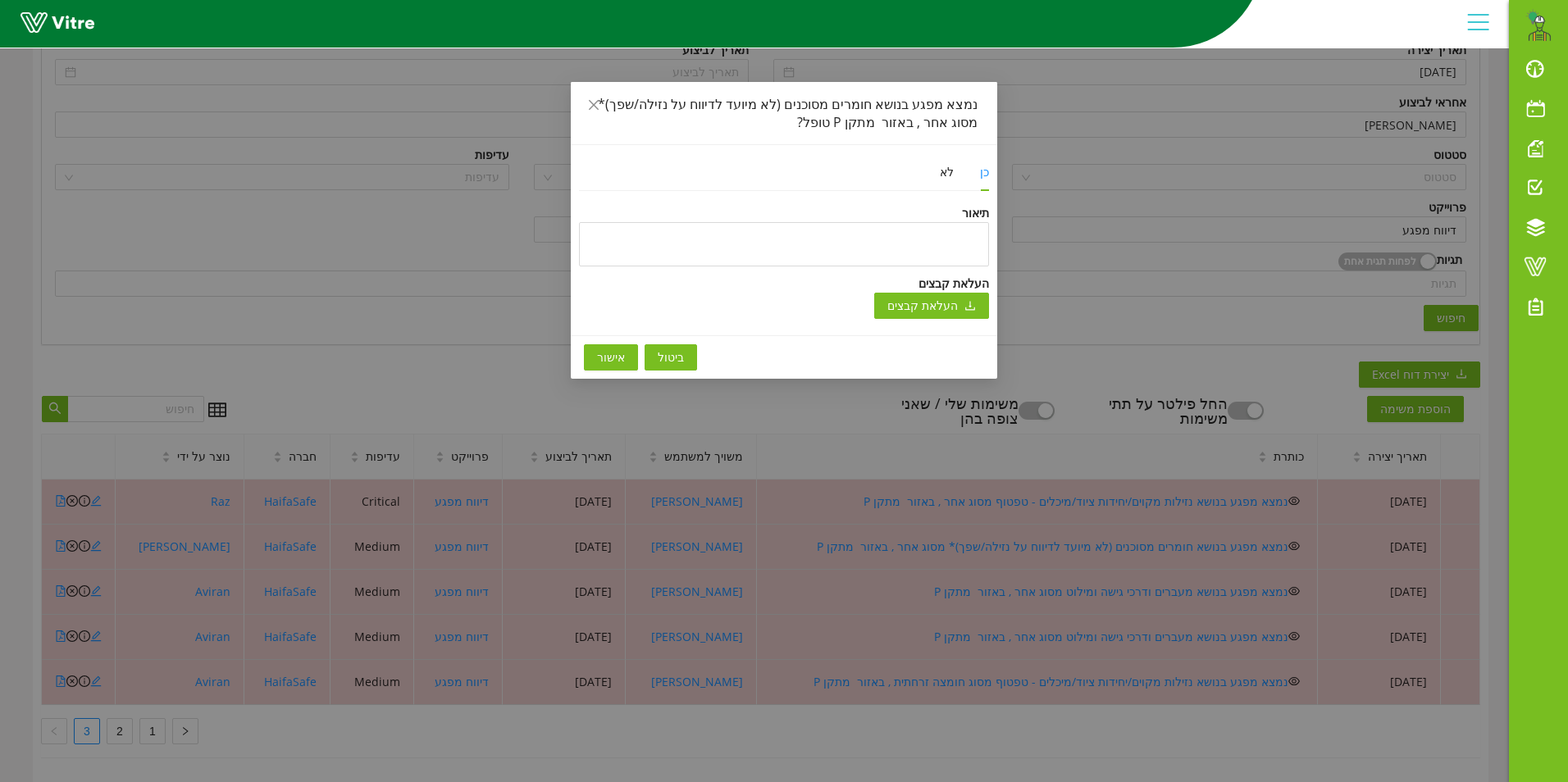
click at [618, 355] on span "אישור" at bounding box center [611, 357] width 27 height 18
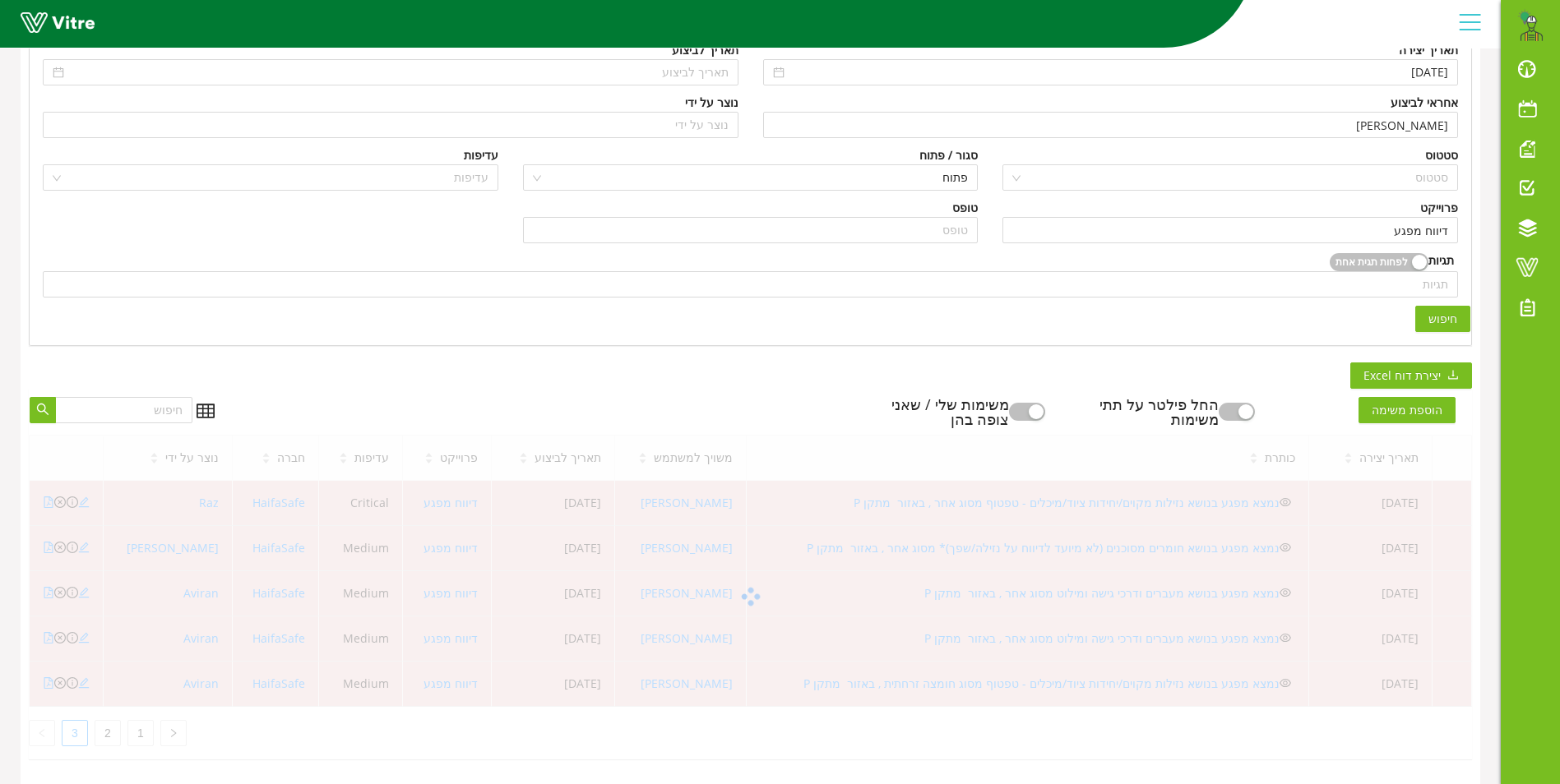
scroll to position [168, 0]
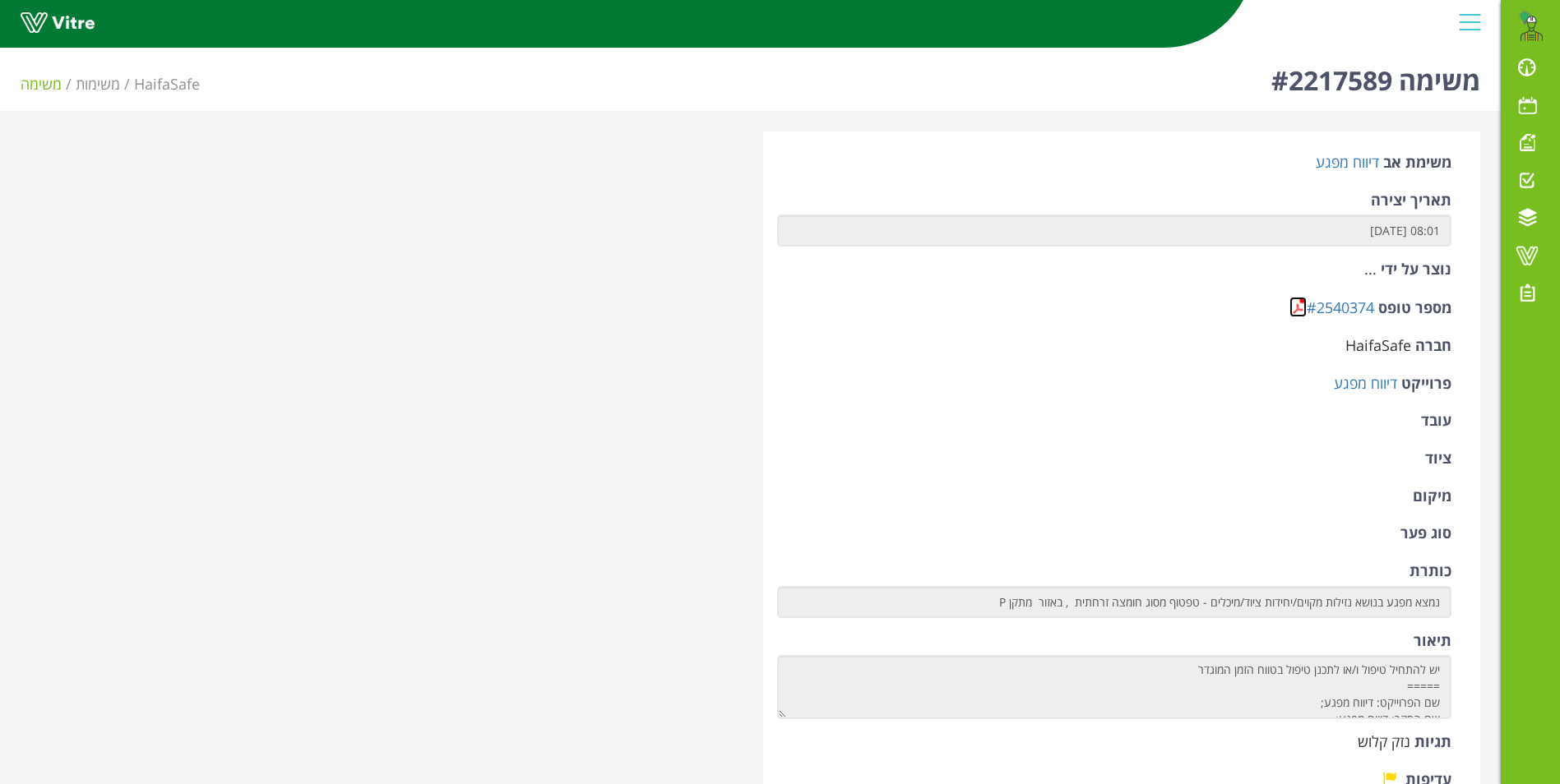
click at [1297, 304] on link at bounding box center [1298, 307] width 17 height 21
click at [1297, 305] on link at bounding box center [1298, 307] width 17 height 21
